Goal: Find specific page/section: Find specific page/section

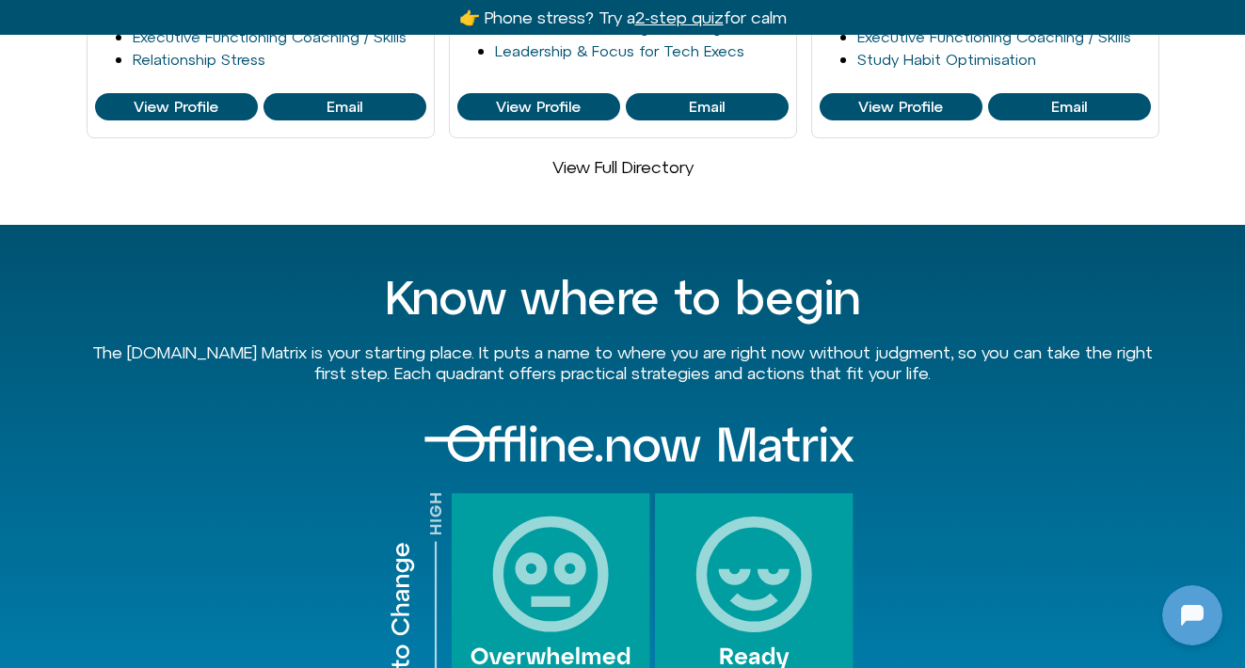
scroll to position [1627, 0]
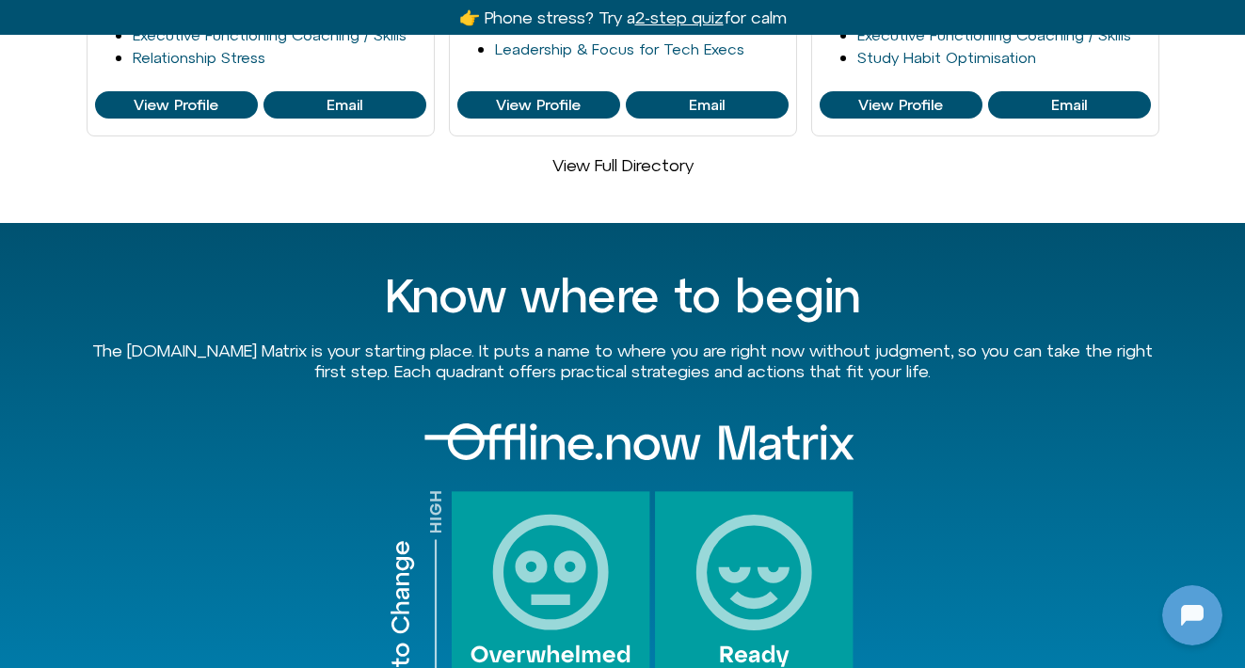
click at [642, 155] on link "View Full Directory" at bounding box center [623, 165] width 141 height 20
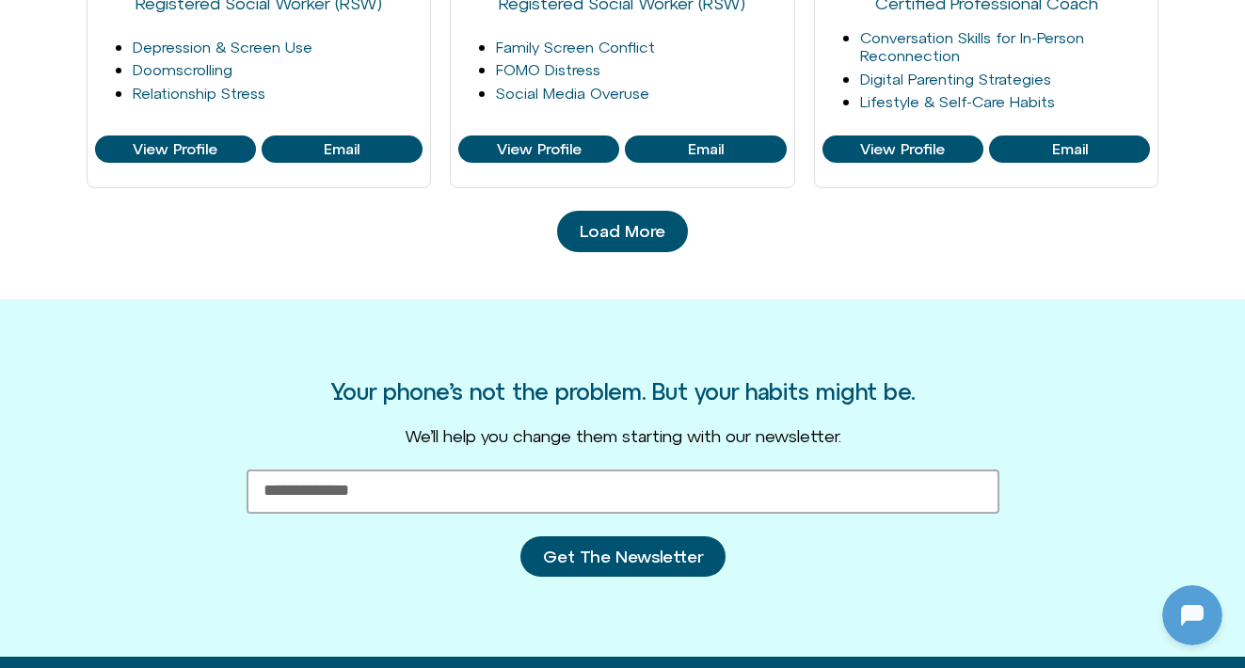
scroll to position [2248, 0]
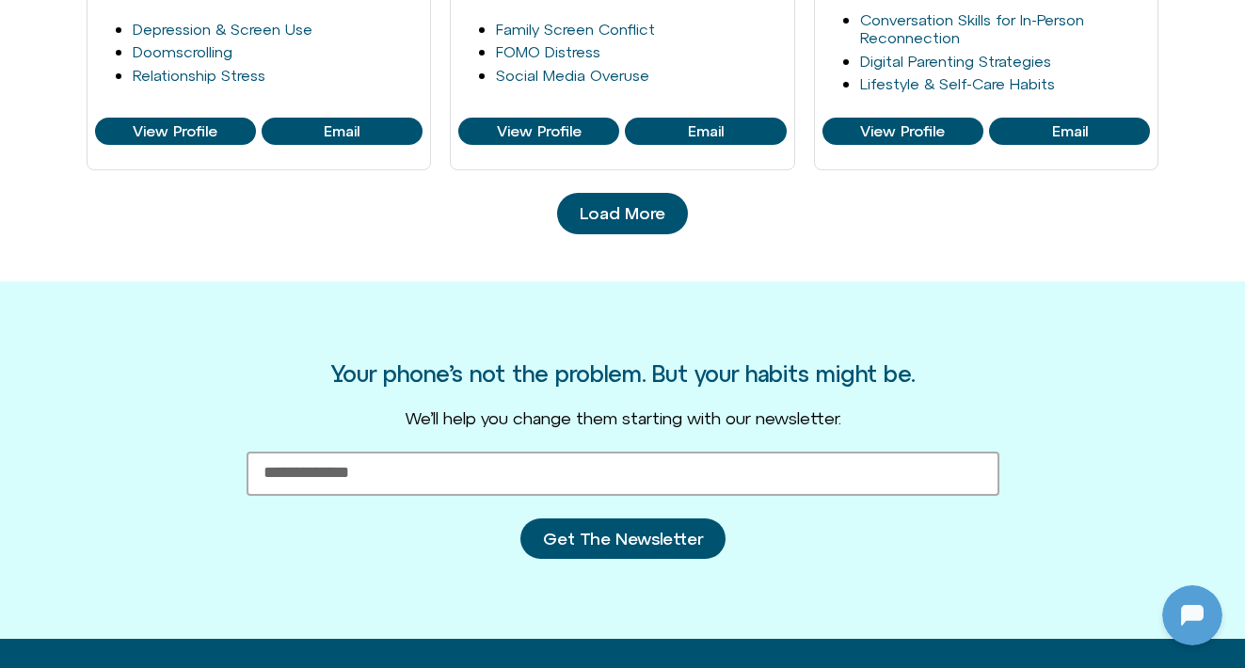
click at [648, 214] on span "Load More" at bounding box center [623, 213] width 86 height 19
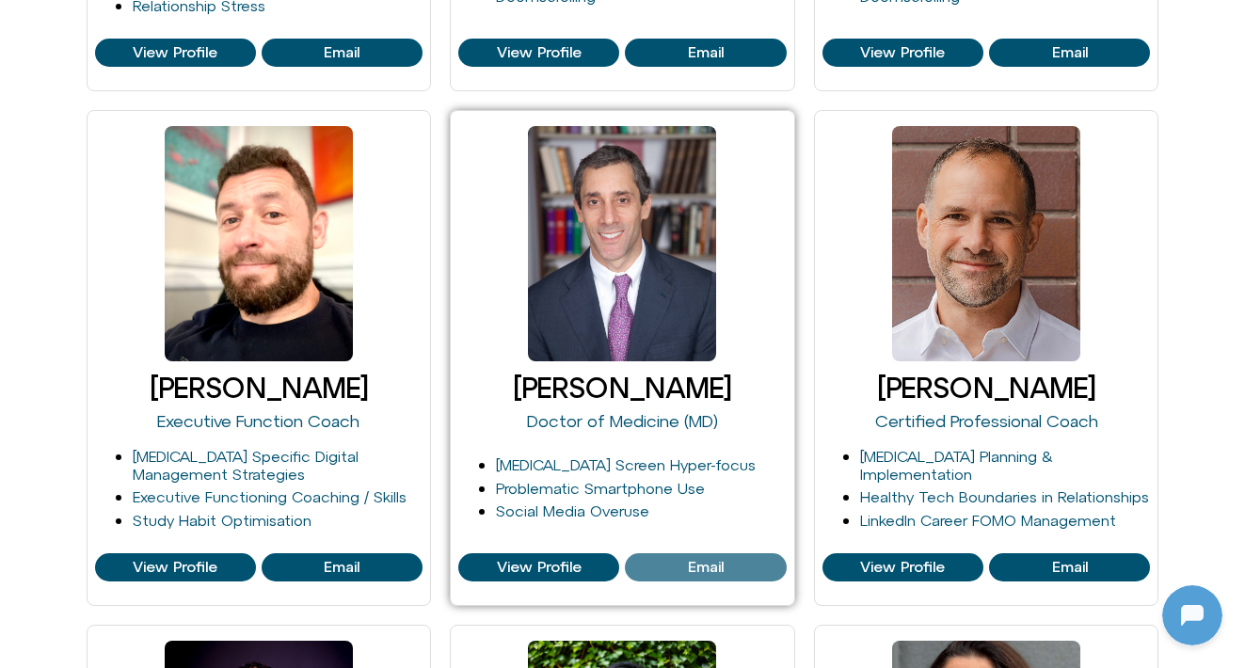
scroll to position [339, 0]
